Goal: Transaction & Acquisition: Purchase product/service

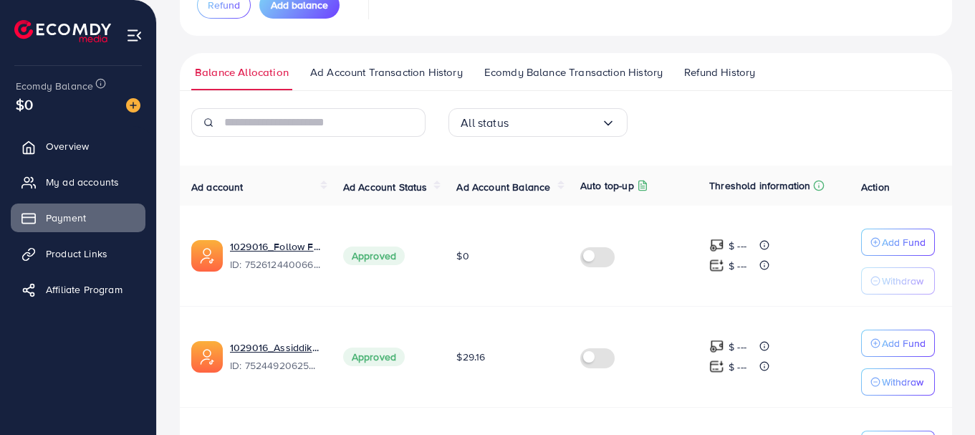
scroll to position [150, 0]
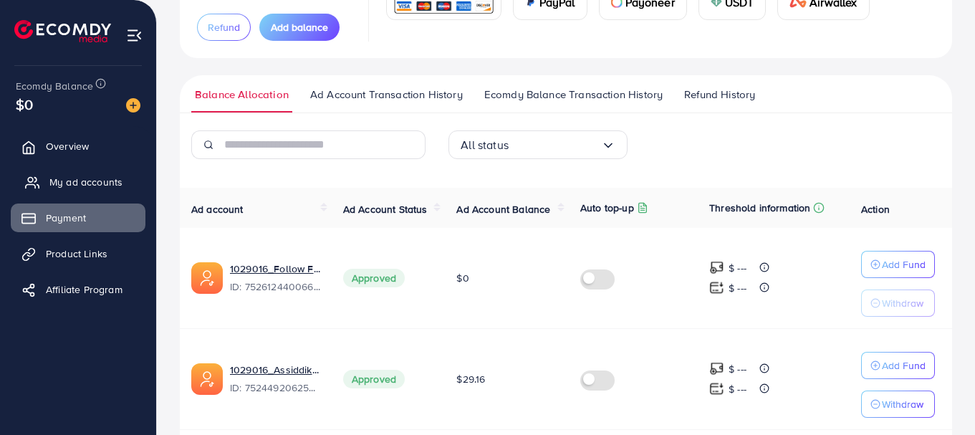
click at [48, 186] on link "My ad accounts" at bounding box center [78, 182] width 135 height 29
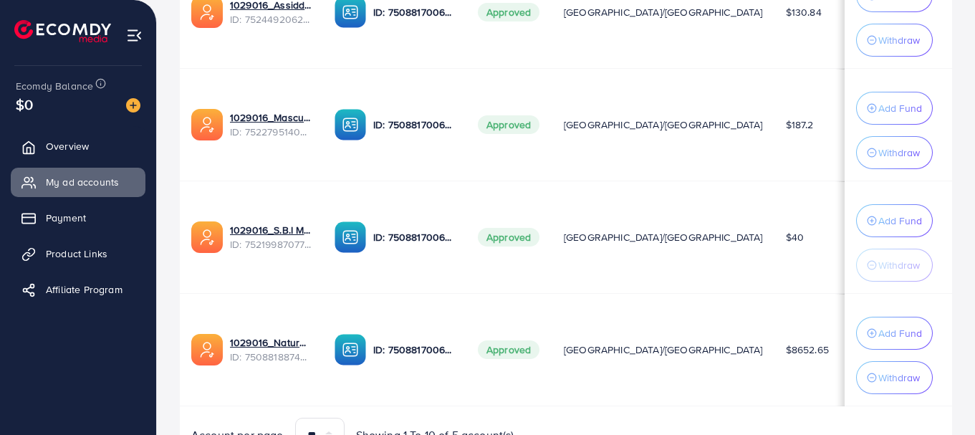
scroll to position [573, 0]
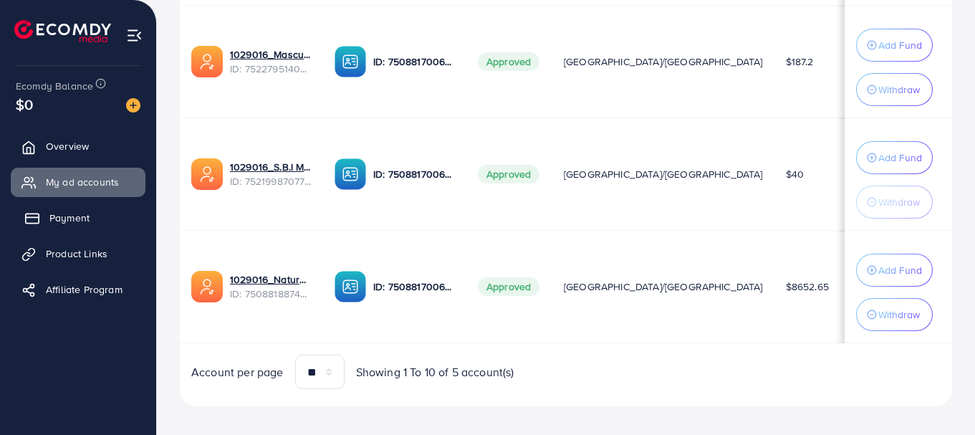
click at [53, 224] on span "Payment" at bounding box center [69, 218] width 40 height 14
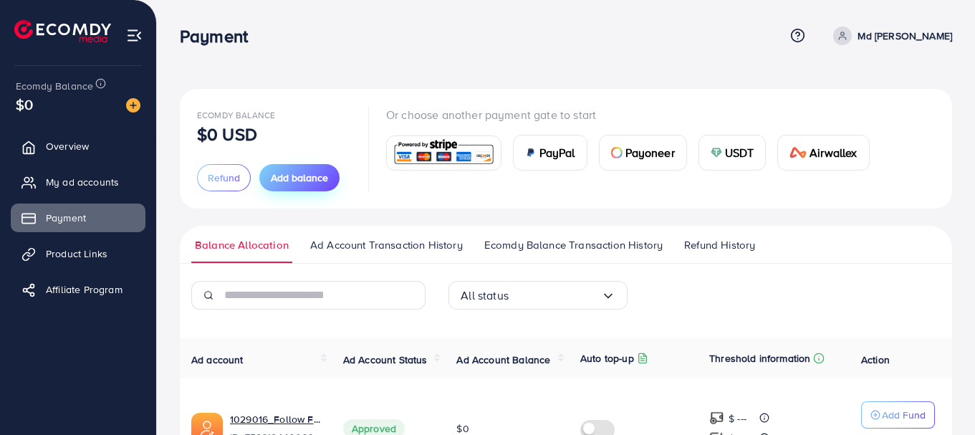
click at [294, 178] on span "Add balance" at bounding box center [299, 178] width 57 height 14
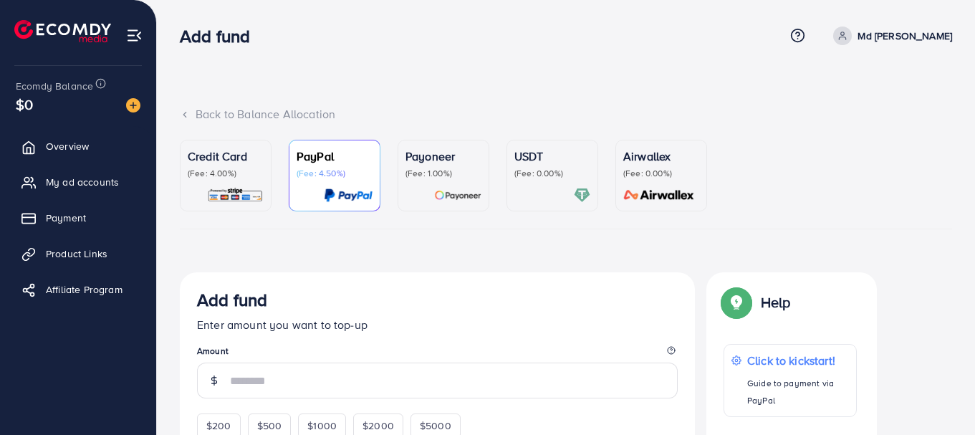
click at [427, 175] on p "(Fee: 1.00%)" at bounding box center [444, 173] width 76 height 11
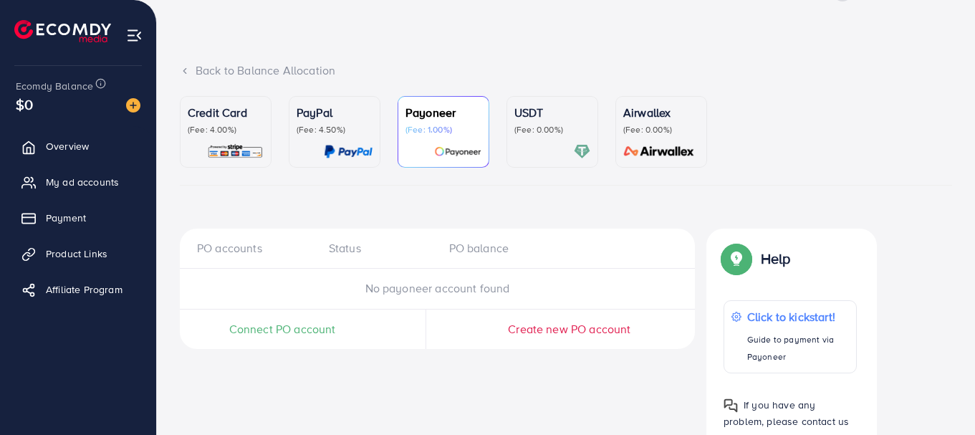
scroll to position [95, 0]
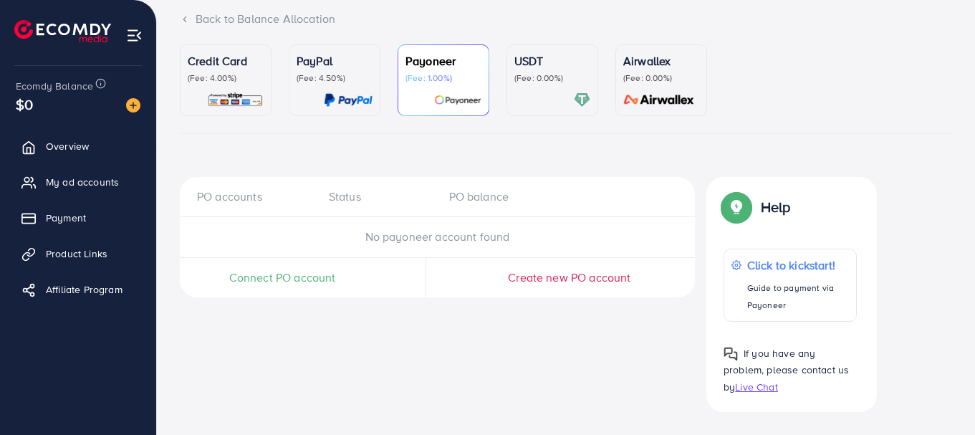
click at [264, 280] on span "Connect PO account" at bounding box center [282, 277] width 107 height 16
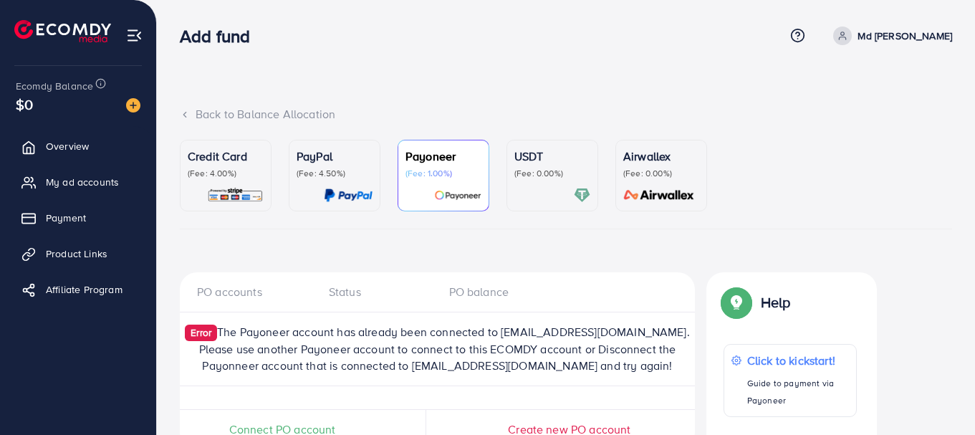
scroll to position [72, 0]
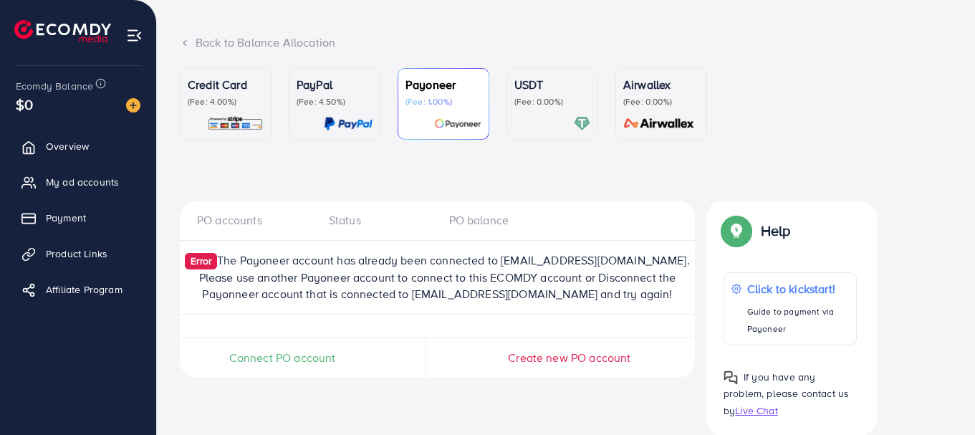
click at [241, 226] on div "PO accounts" at bounding box center [257, 220] width 120 height 16
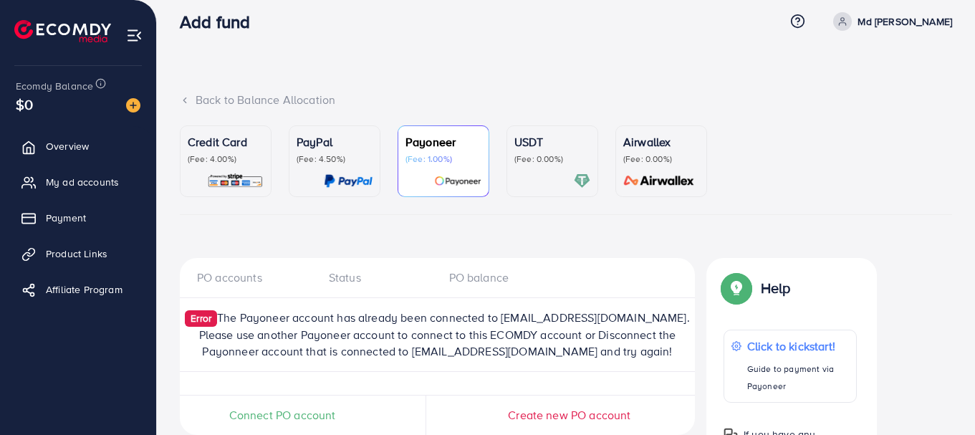
scroll to position [0, 0]
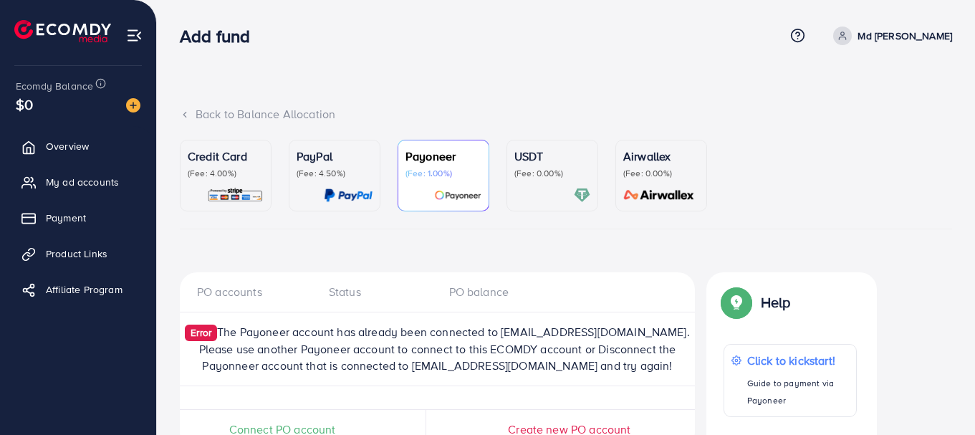
click at [852, 34] on span at bounding box center [842, 36] width 19 height 19
click at [851, 122] on span "Log out" at bounding box center [866, 117] width 39 height 17
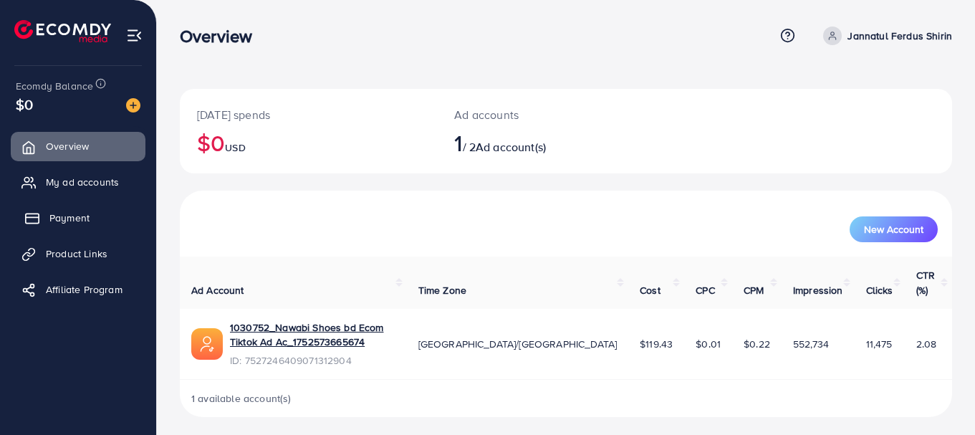
click at [53, 226] on link "Payment" at bounding box center [78, 217] width 135 height 29
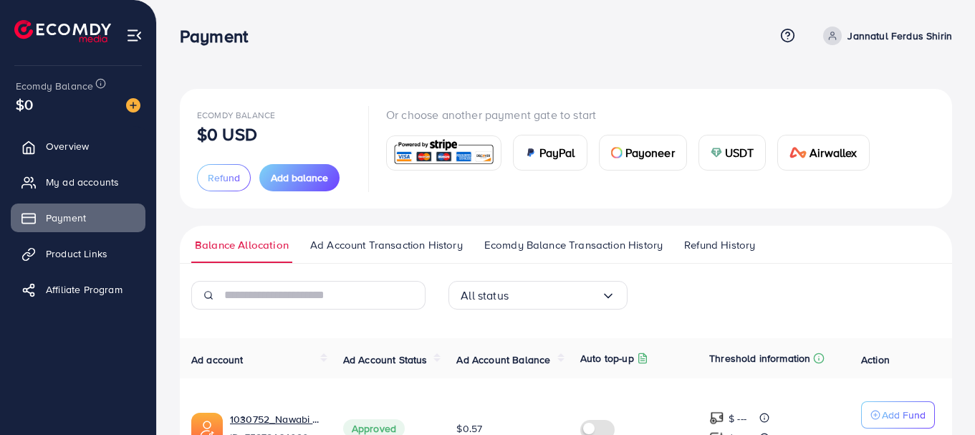
click at [638, 154] on span "Payoneer" at bounding box center [649, 152] width 49 height 17
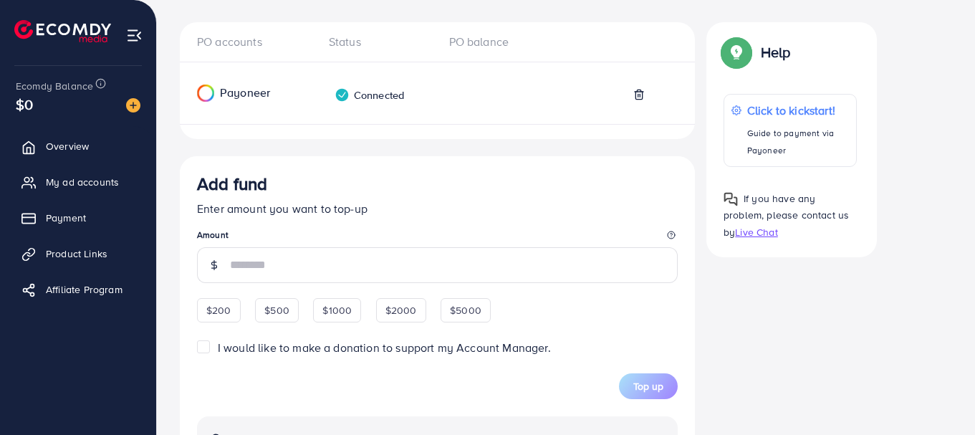
scroll to position [225, 0]
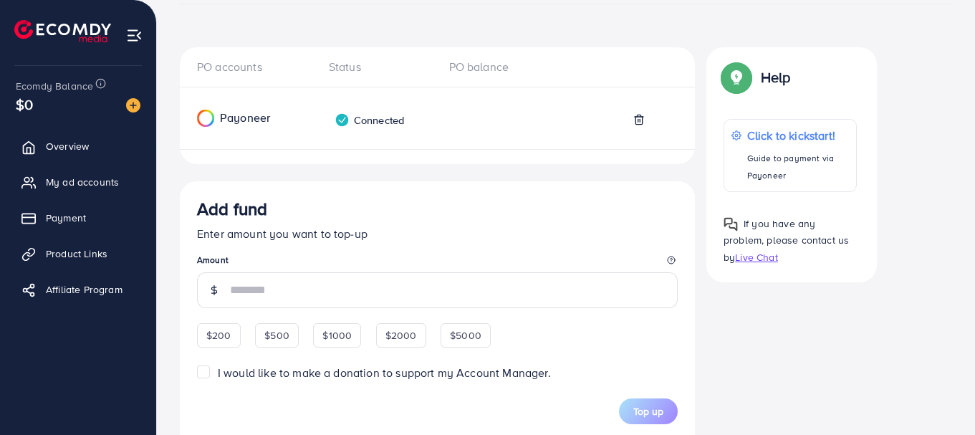
click at [642, 122] on icon at bounding box center [638, 119] width 6 height 9
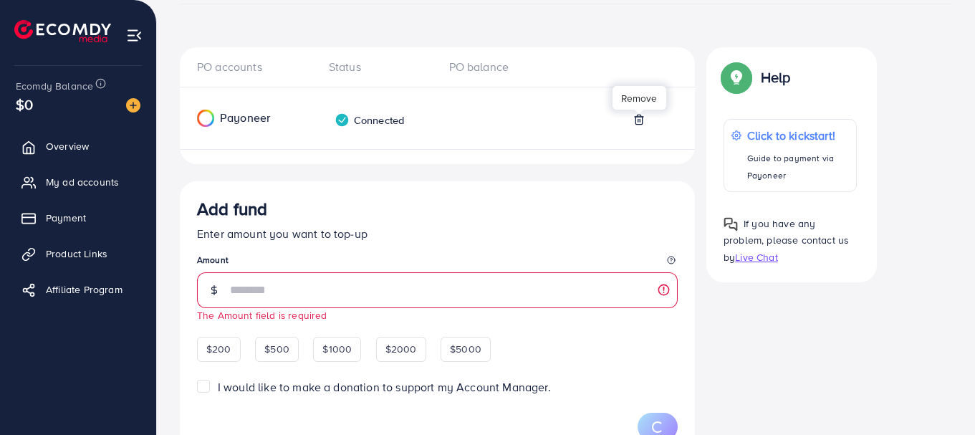
click at [639, 118] on icon at bounding box center [638, 119] width 11 height 11
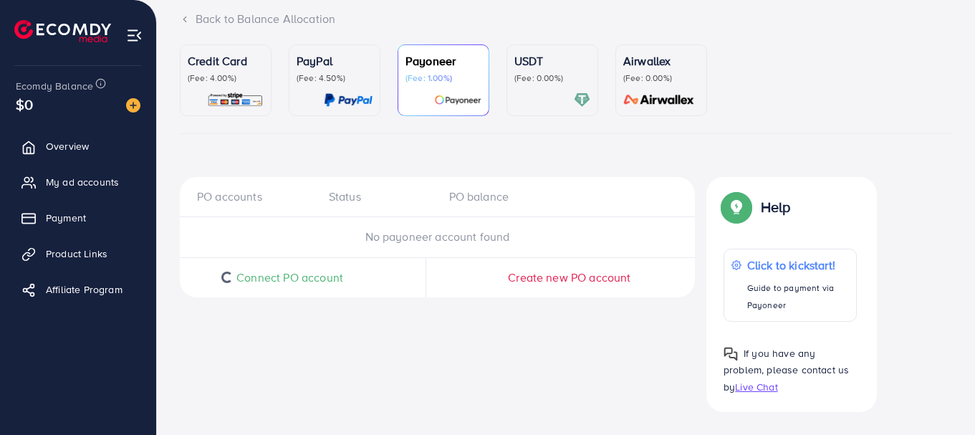
scroll to position [0, 0]
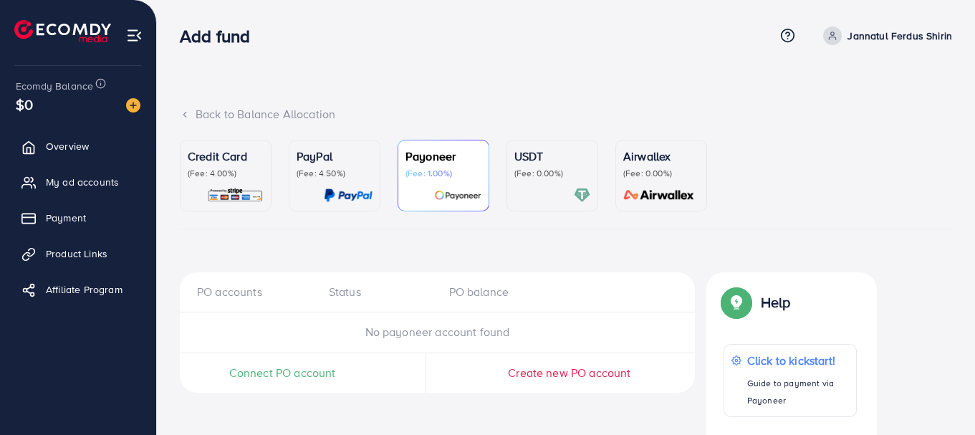
click at [862, 39] on p "Jannatul Ferdus Shirin" at bounding box center [900, 35] width 105 height 17
click at [857, 120] on span "Log out" at bounding box center [866, 117] width 39 height 17
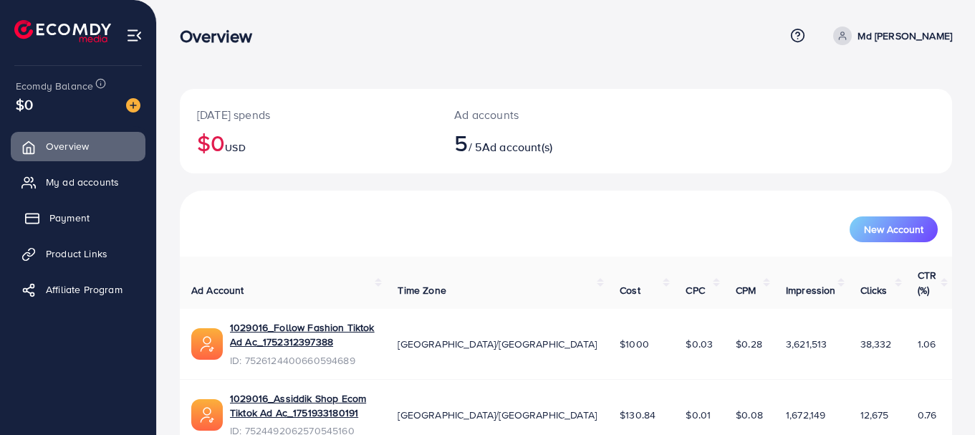
click at [66, 223] on span "Payment" at bounding box center [69, 218] width 40 height 14
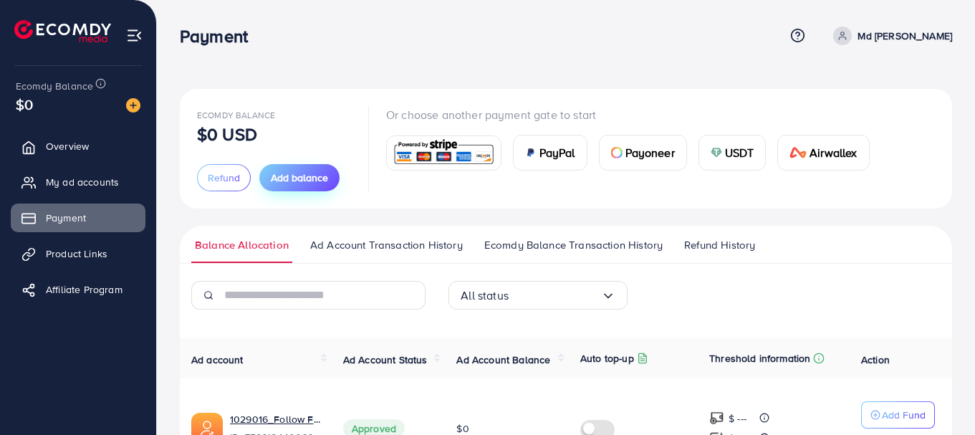
click at [280, 186] on button "Add balance" at bounding box center [299, 177] width 80 height 27
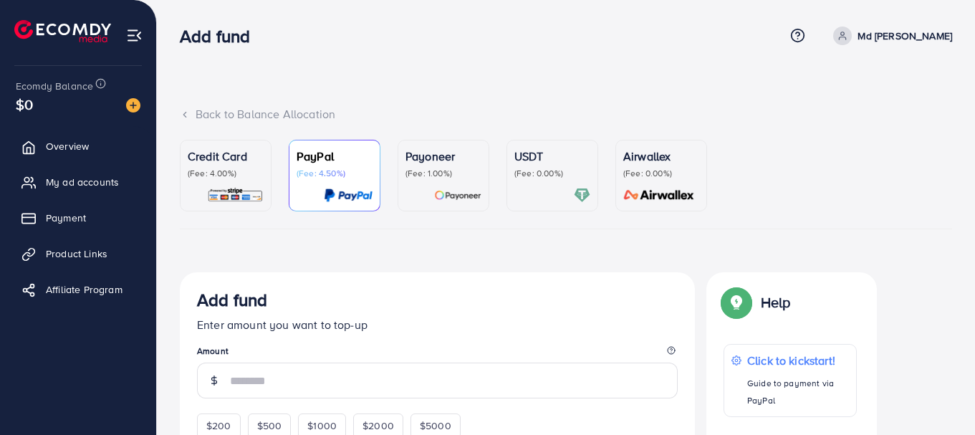
click at [423, 177] on p "(Fee: 1.00%)" at bounding box center [444, 173] width 76 height 11
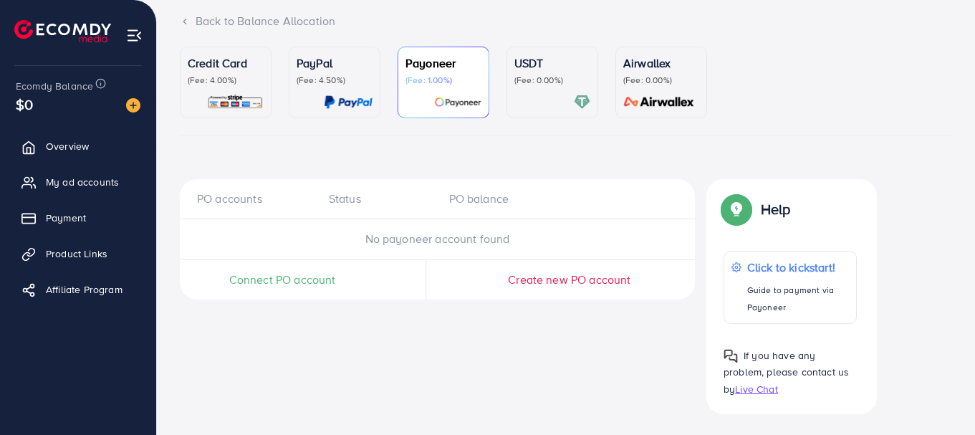
scroll to position [95, 0]
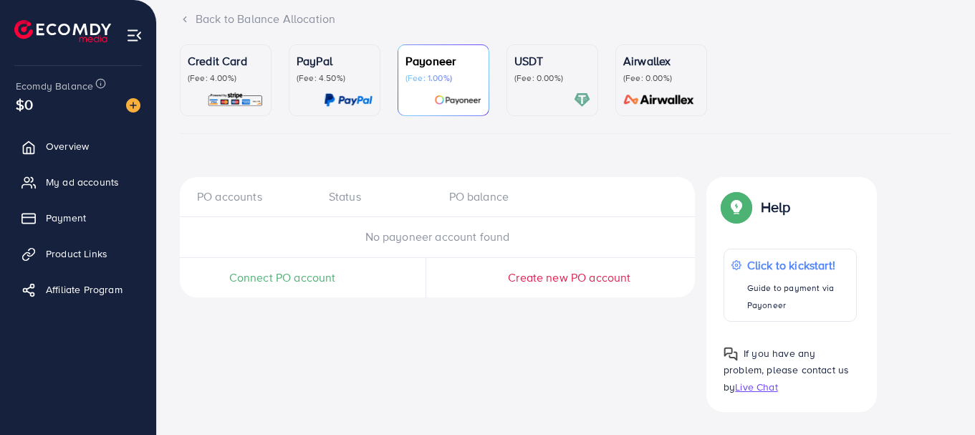
click at [279, 278] on span "Connect PO account" at bounding box center [282, 277] width 107 height 16
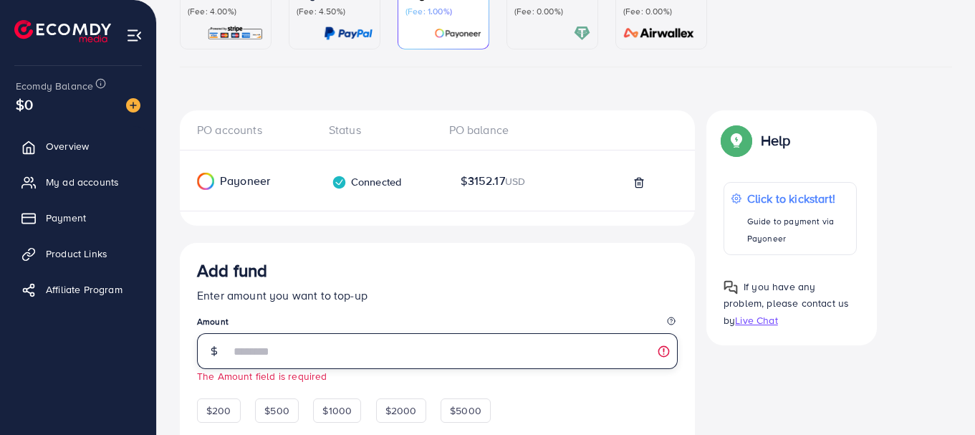
scroll to position [224, 0]
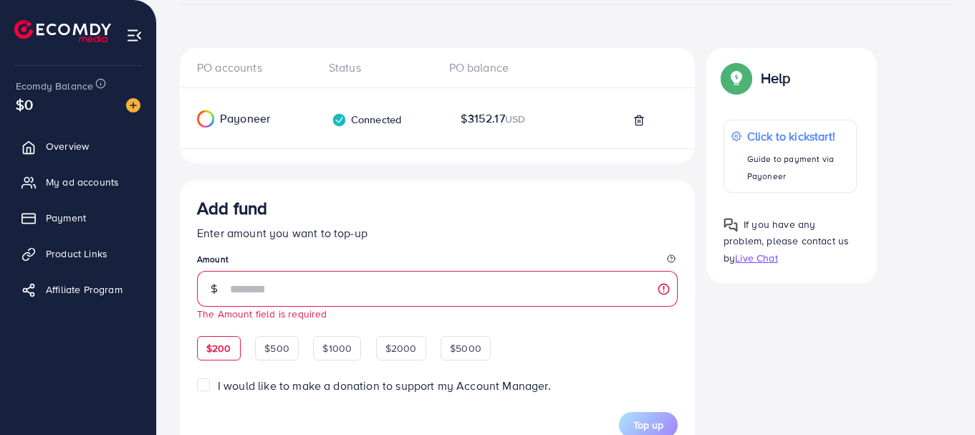
click at [219, 353] on span "$200" at bounding box center [218, 348] width 25 height 14
type input "***"
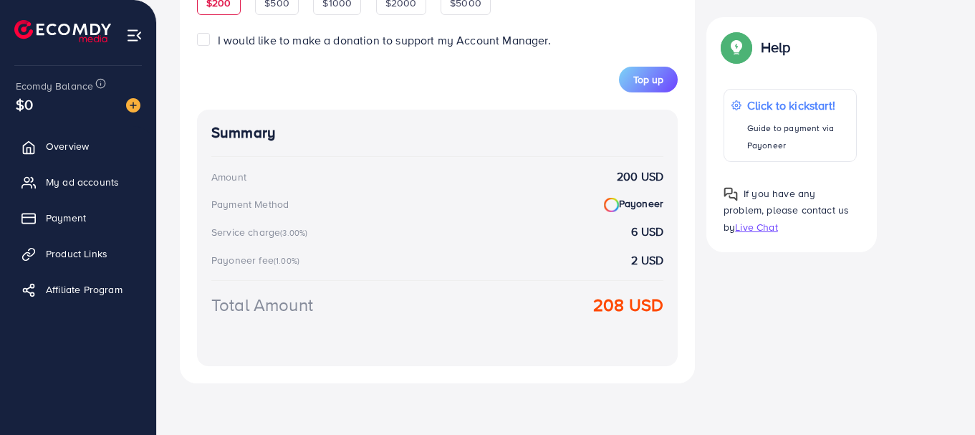
scroll to position [433, 0]
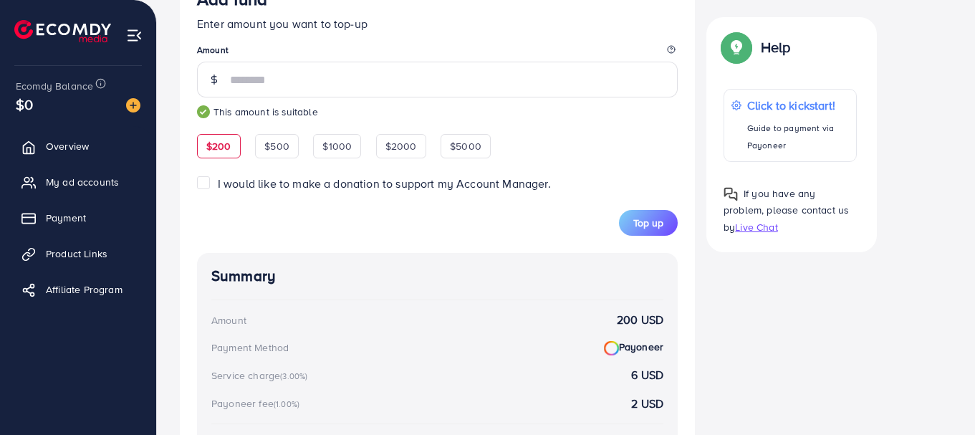
click at [351, 238] on div "Add fund Enter amount you want to top-up Amount *** This amount is suitable $20…" at bounding box center [437, 248] width 515 height 555
click at [642, 227] on span "Top up" at bounding box center [648, 223] width 30 height 14
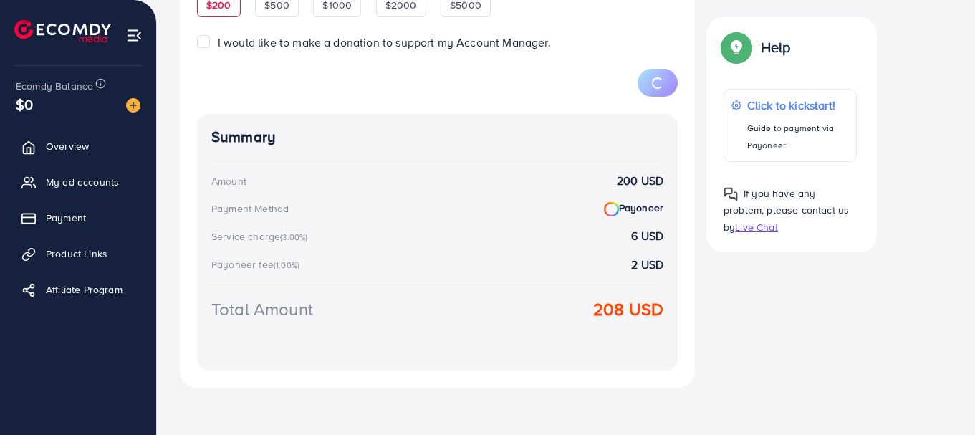
scroll to position [579, 0]
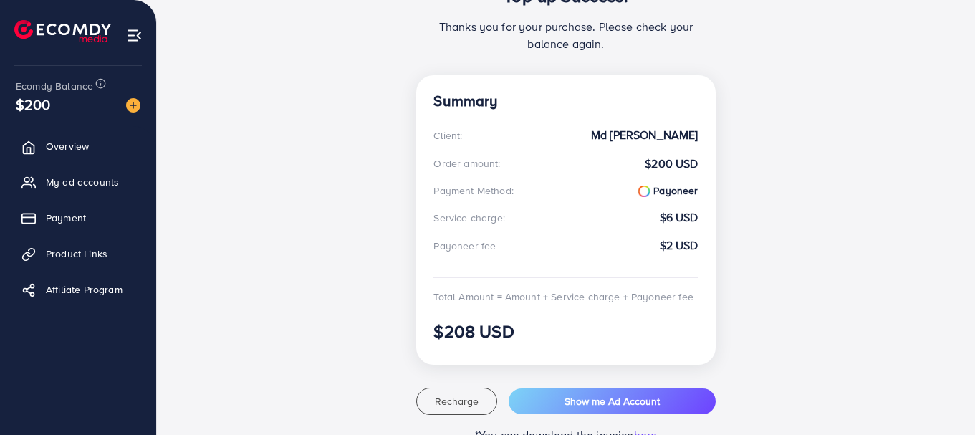
scroll to position [215, 0]
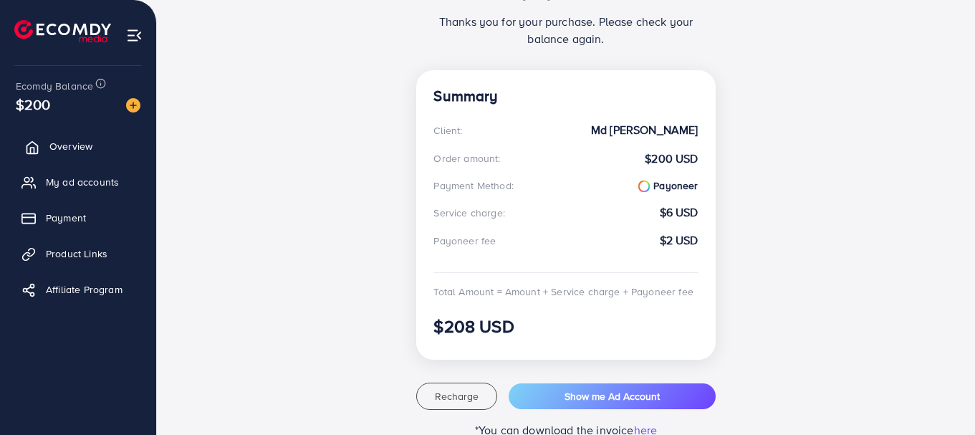
click at [105, 143] on link "Overview" at bounding box center [78, 146] width 135 height 29
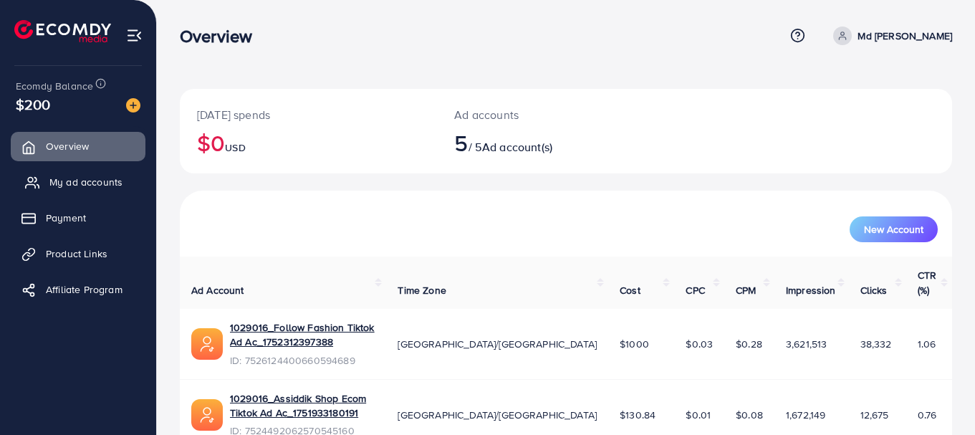
click at [99, 185] on span "My ad accounts" at bounding box center [85, 182] width 73 height 14
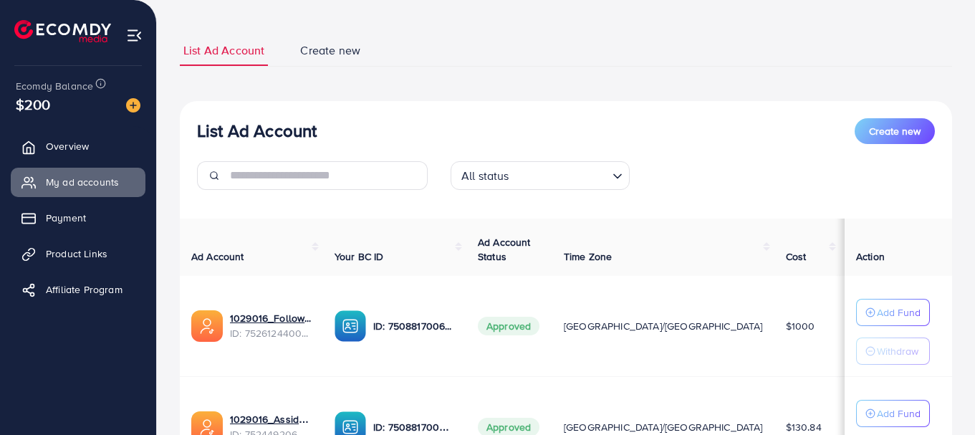
scroll to position [72, 0]
click at [892, 315] on p "Add Fund" at bounding box center [899, 311] width 44 height 17
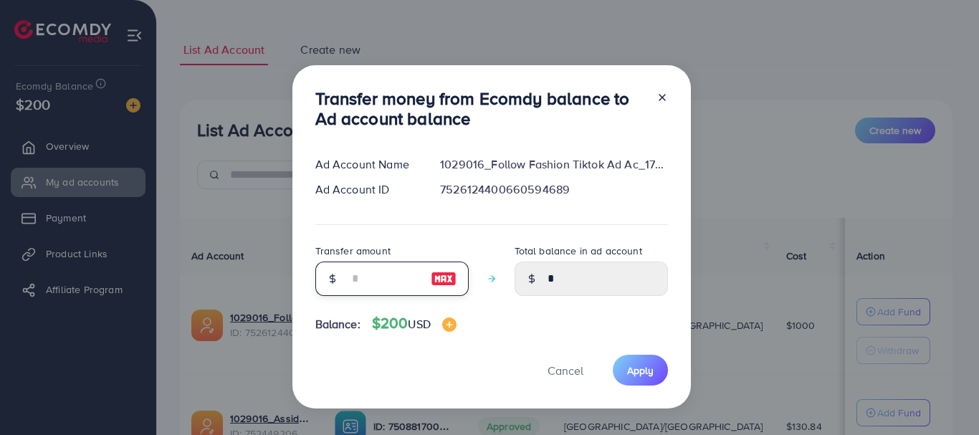
click at [380, 282] on input "number" at bounding box center [384, 278] width 72 height 34
type input "*"
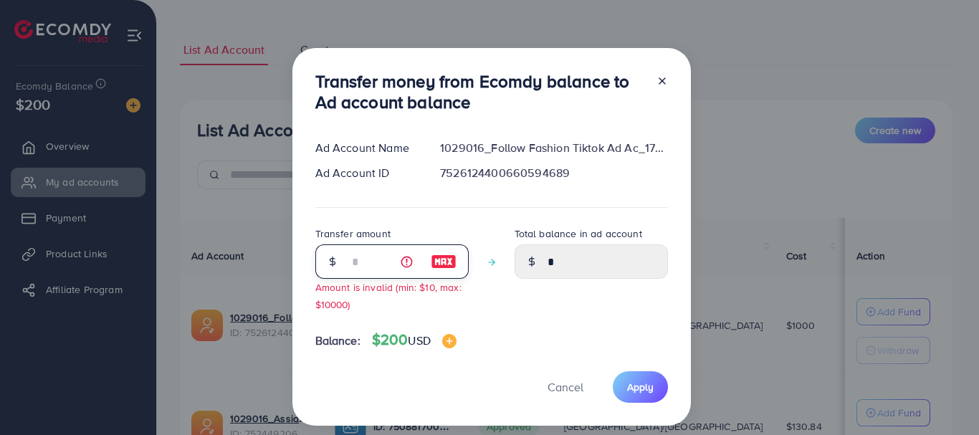
type input "****"
type input "**"
type input "*****"
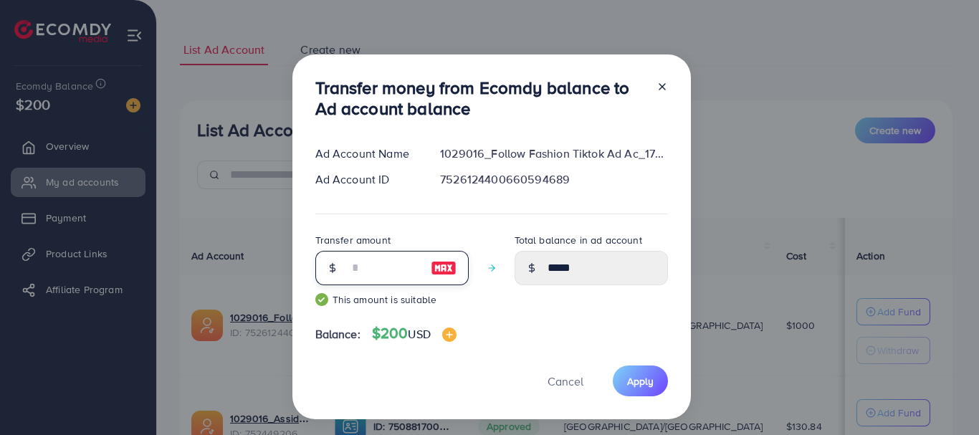
type input "***"
type input "******"
type input "***"
click at [643, 381] on span "Apply" at bounding box center [640, 381] width 27 height 14
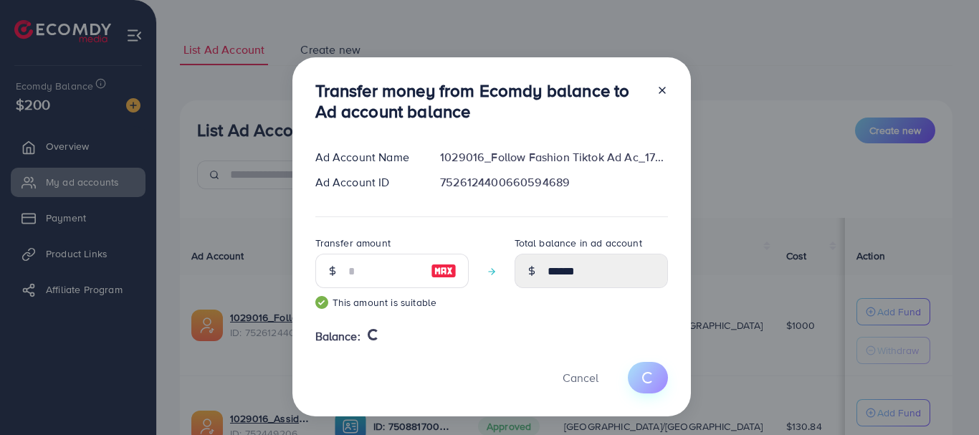
type input "*"
